Goal: Information Seeking & Learning: Learn about a topic

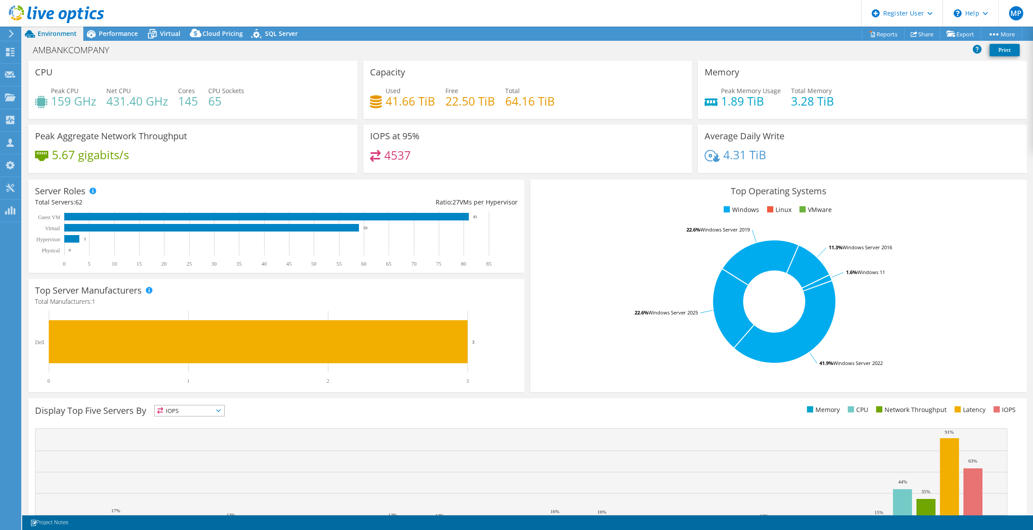
select select "USD"
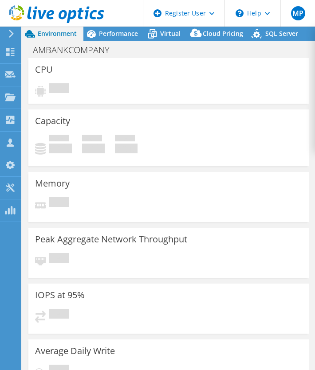
select select "USD"
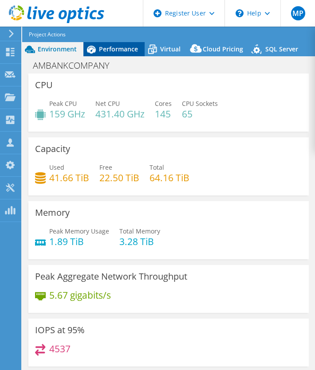
click at [114, 53] on div "Performance" at bounding box center [113, 49] width 61 height 14
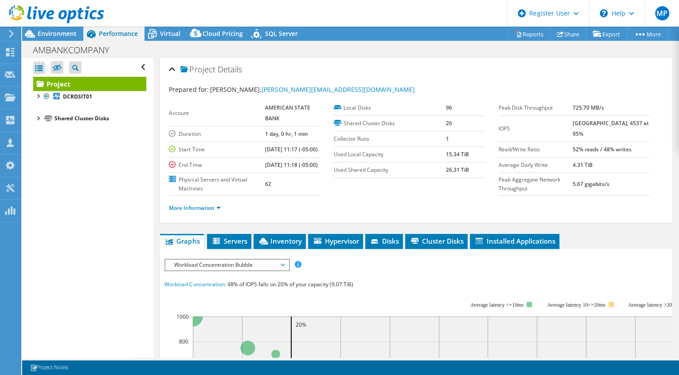
drag, startPoint x: 279, startPoint y: 258, endPoint x: 211, endPoint y: 233, distance: 72.5
click at [279, 245] on span "Inventory" at bounding box center [279, 240] width 43 height 9
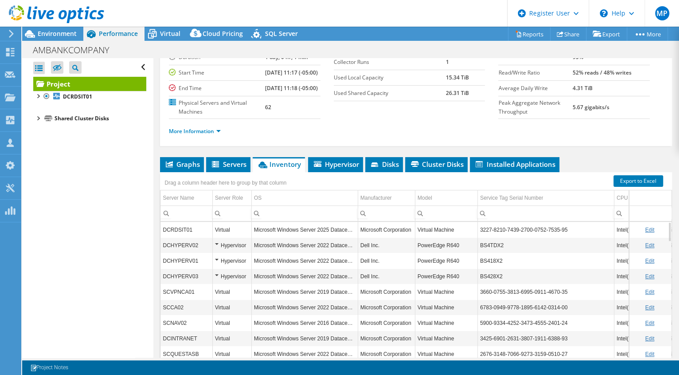
scroll to position [55, 0]
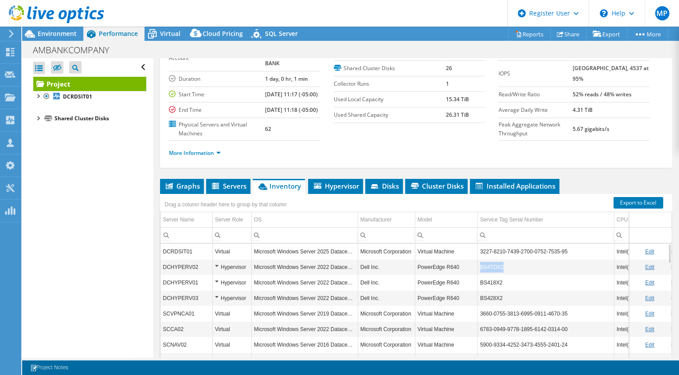
drag, startPoint x: 506, startPoint y: 286, endPoint x: 481, endPoint y: 286, distance: 25.7
click at [314, 274] on td "BS4TDX2" at bounding box center [545, 267] width 137 height 16
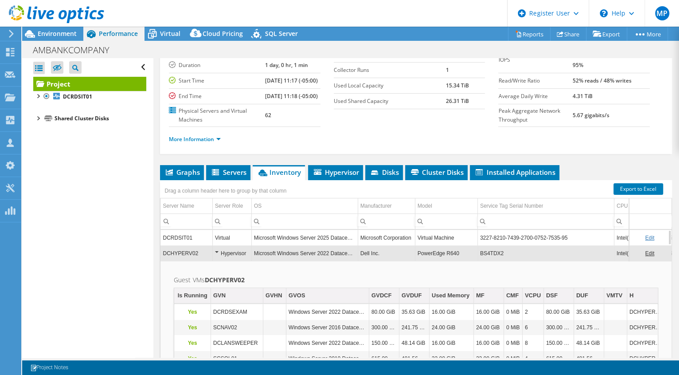
scroll to position [78, 0]
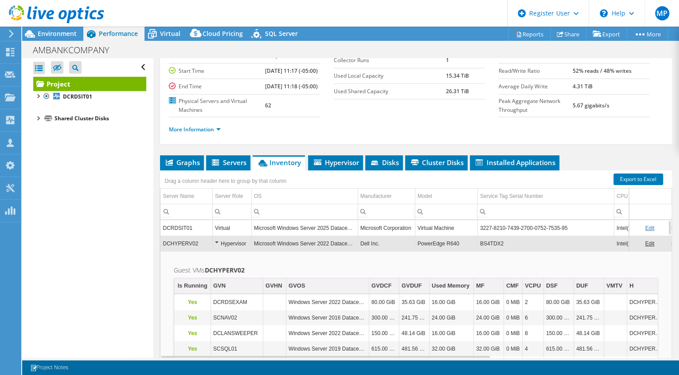
click at [222, 249] on div "Hypervisor" at bounding box center [232, 243] width 34 height 11
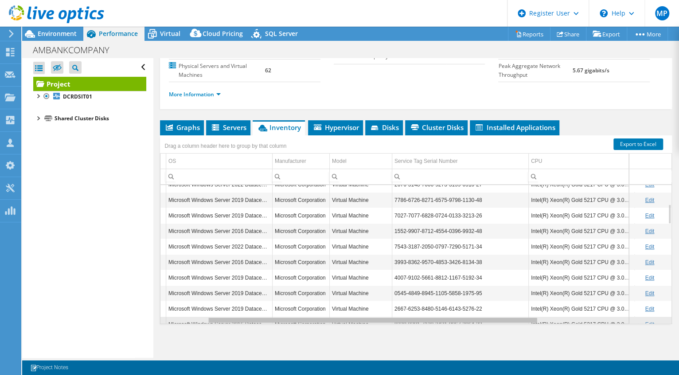
scroll to position [0, 0]
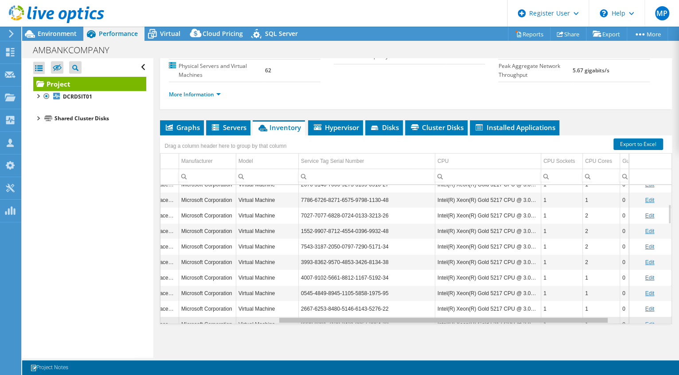
drag, startPoint x: 422, startPoint y: 321, endPoint x: 556, endPoint y: 320, distance: 134.3
click at [314, 320] on body "MP Dell User [PERSON_NAME] [PERSON_NAME][EMAIL_ADDRESS][PERSON_NAME][DOMAIN_NAM…" at bounding box center [339, 187] width 679 height 375
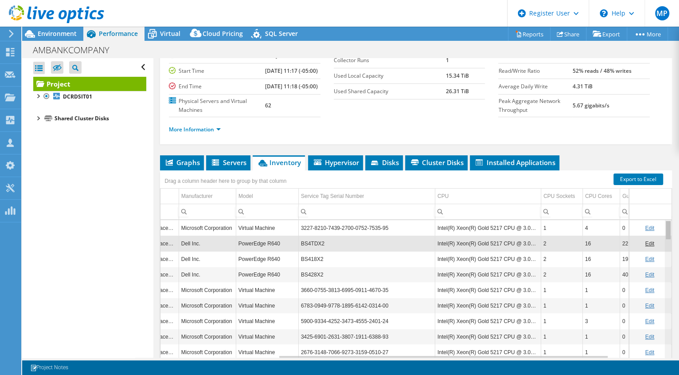
drag, startPoint x: 660, startPoint y: 257, endPoint x: 659, endPoint y: 242, distance: 14.7
click at [314, 242] on body "MP Dell User [PERSON_NAME] [PERSON_NAME][EMAIL_ADDRESS][PERSON_NAME][DOMAIN_NAM…" at bounding box center [339, 187] width 679 height 375
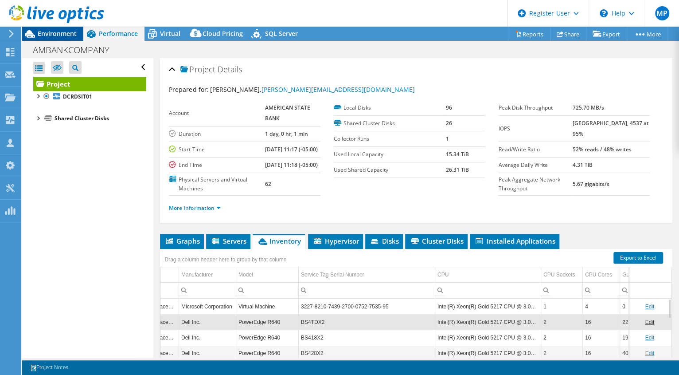
click at [48, 31] on span "Environment" at bounding box center [57, 33] width 39 height 8
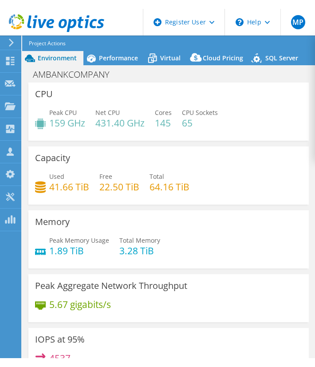
scroll to position [0, 188]
